Goal: Task Accomplishment & Management: Complete application form

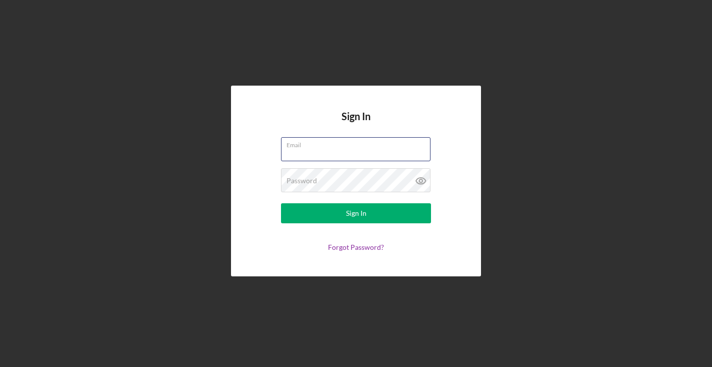
type input "dperkins1512@gmail.com"
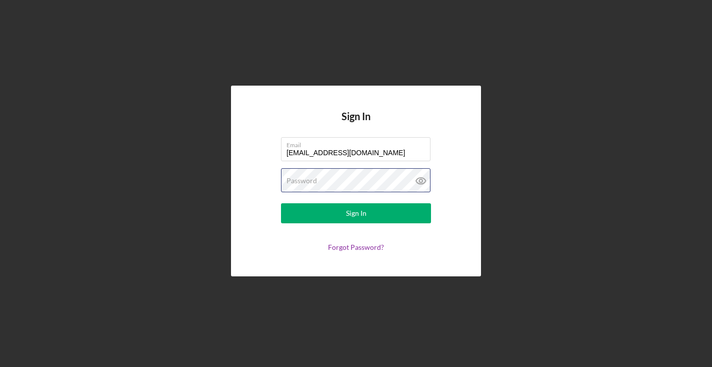
click at [356, 213] on button "Sign In" at bounding box center [356, 213] width 150 height 20
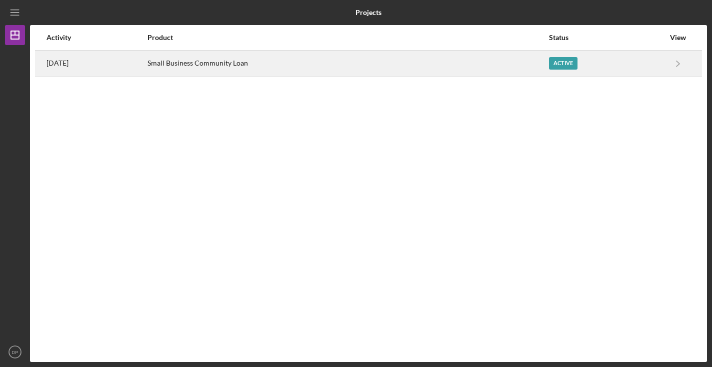
click at [269, 66] on div "Small Business Community Loan" at bounding box center [348, 63] width 401 height 25
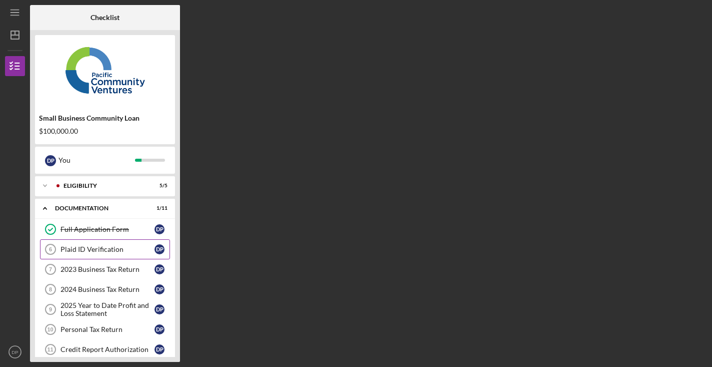
click at [115, 247] on div "Plaid ID Verification" at bounding box center [108, 249] width 94 height 8
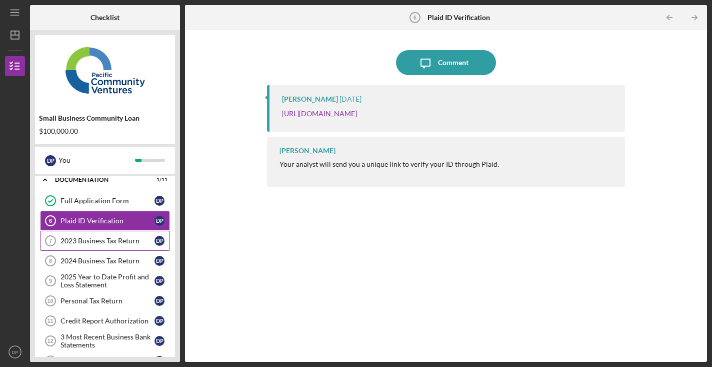
scroll to position [30, 0]
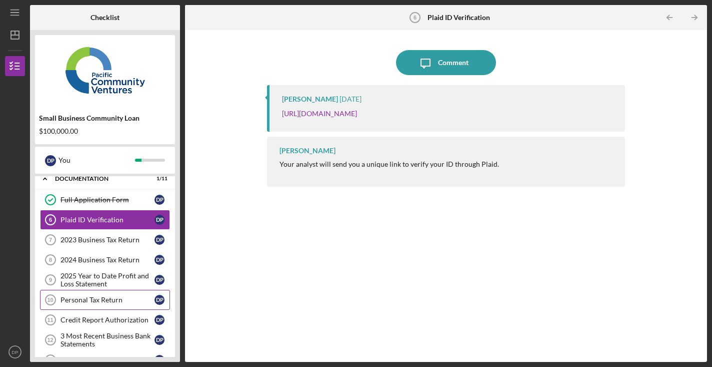
click at [124, 304] on link "Personal Tax Return 10 Personal Tax Return D P" at bounding box center [105, 300] width 130 height 20
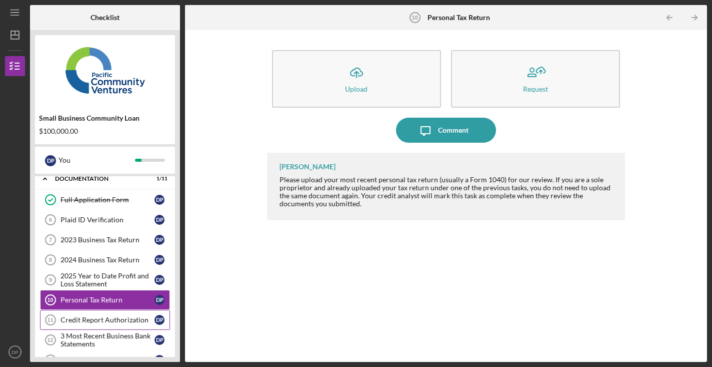
click at [110, 322] on div "Credit Report Authorization" at bounding box center [108, 320] width 94 height 8
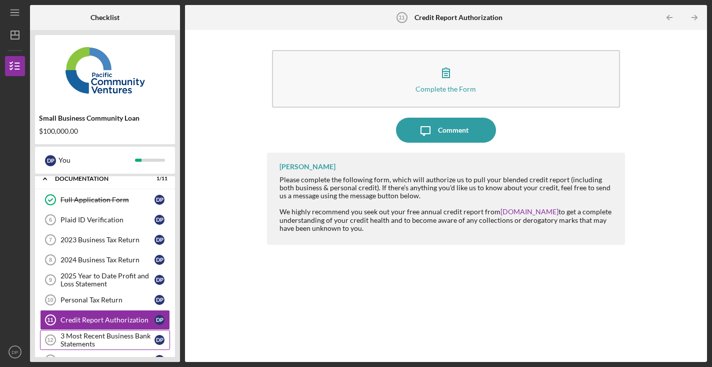
click at [116, 340] on div "3 Most Recent Business Bank Statements" at bounding box center [108, 340] width 94 height 16
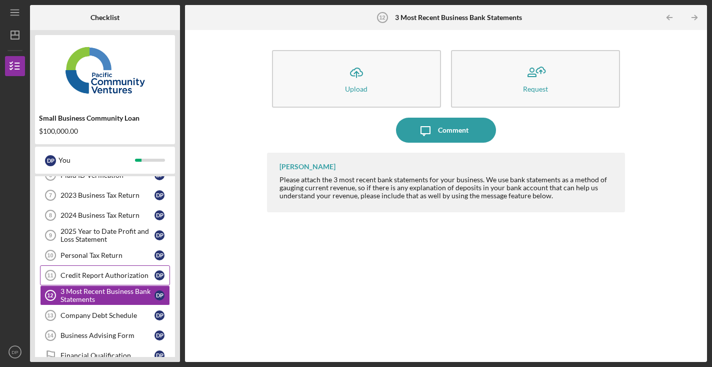
scroll to position [75, 0]
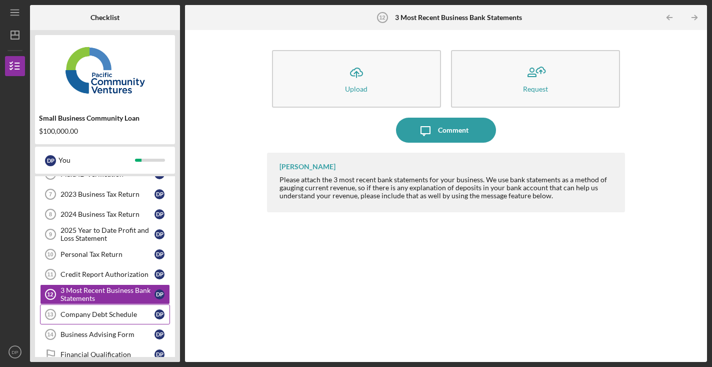
click at [118, 315] on div "Company Debt Schedule" at bounding box center [108, 314] width 94 height 8
